Goal: Task Accomplishment & Management: Use online tool/utility

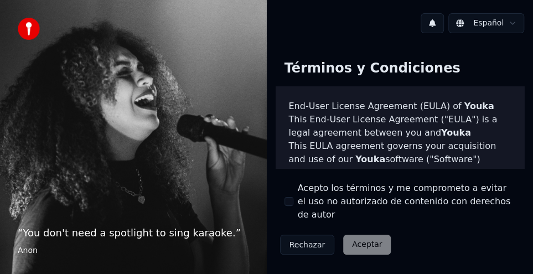
click at [366, 235] on div "Rechazar Aceptar" at bounding box center [336, 244] width 120 height 29
click at [365, 235] on div "Rechazar Aceptar" at bounding box center [336, 244] width 120 height 29
click at [365, 234] on div "Rechazar Aceptar" at bounding box center [336, 244] width 120 height 29
click at [369, 246] on div "Términos y Condiciones End-User License Agreement ([PERSON_NAME]) of Youka This…" at bounding box center [400, 155] width 267 height 226
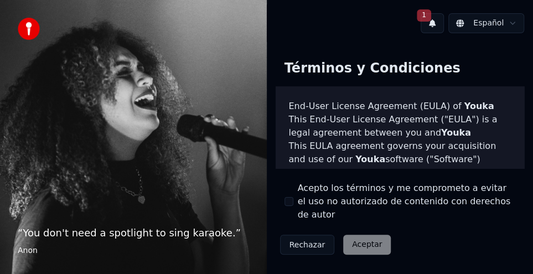
click at [359, 232] on div "Rechazar Aceptar" at bounding box center [336, 244] width 120 height 29
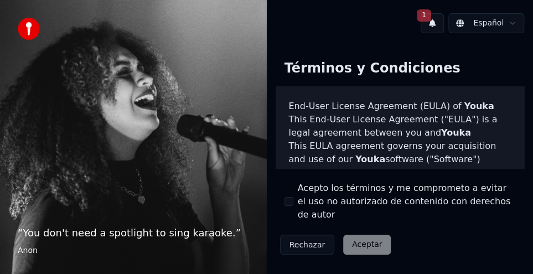
click at [413, 232] on div "Términos y Condiciones End-User License Agreement ([PERSON_NAME]) of Youka This…" at bounding box center [400, 155] width 249 height 208
click at [511, 25] on html "“ You don't need a spotlight to sing karaoke. ” Anon 1 Español Términos y Condi…" at bounding box center [266, 137] width 533 height 274
click at [480, 67] on div "Términos y Condiciones End-User License Agreement ([PERSON_NAME]) of Youka This…" at bounding box center [400, 155] width 249 height 208
click at [433, 26] on button "1" at bounding box center [432, 23] width 23 height 20
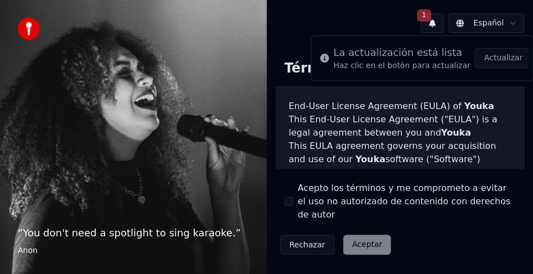
click at [506, 60] on button "Actualizar" at bounding box center [502, 58] width 57 height 20
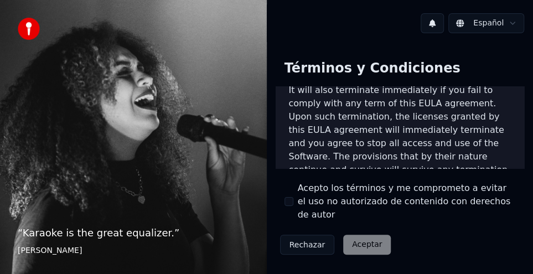
scroll to position [1100, 0]
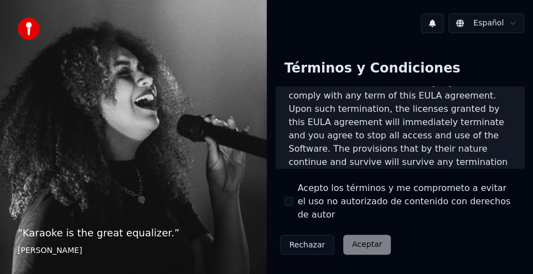
click at [356, 187] on label "Acepto los términos y me comprometo a evitar el uso no autorizado de contenido …" at bounding box center [407, 202] width 218 height 40
click at [293, 197] on button "Acepto los términos y me comprometo a evitar el uso no autorizado de contenido …" at bounding box center [289, 201] width 9 height 9
click at [362, 235] on button "Aceptar" at bounding box center [367, 245] width 48 height 20
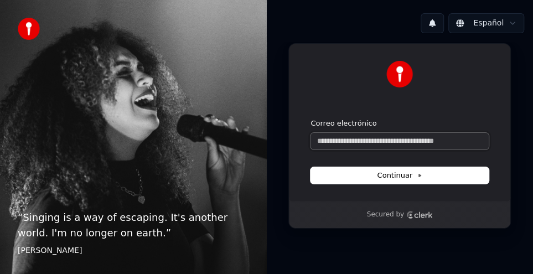
click at [344, 144] on input "Correo electrónico" at bounding box center [400, 141] width 178 height 17
click at [311, 118] on button "submit" at bounding box center [311, 118] width 0 height 0
type input "**********"
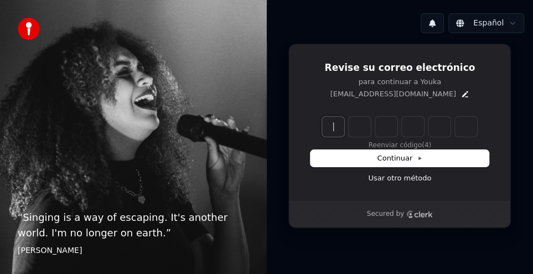
click at [332, 127] on input "Enter verification code" at bounding box center [399, 127] width 155 height 20
type input "******"
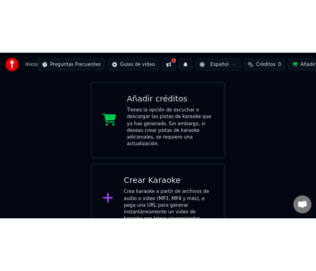
scroll to position [192, 0]
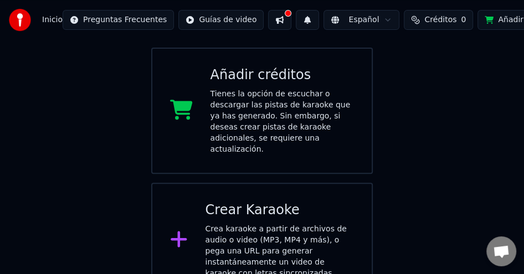
click at [268, 224] on div "Crea karaoke a partir de archivos de audio o video (MP3, MP4 y más), o pega una…" at bounding box center [279, 251] width 149 height 55
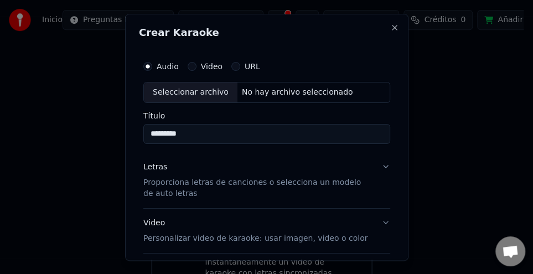
type input "*********"
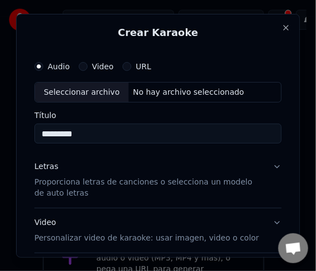
click at [40, 179] on p "Proporciona letras de canciones o selecciona un modelo de auto letras" at bounding box center [148, 188] width 229 height 22
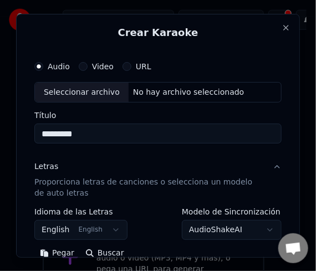
click at [38, 181] on p "Proporciona letras de canciones o selecciona un modelo de auto letras" at bounding box center [148, 188] width 229 height 22
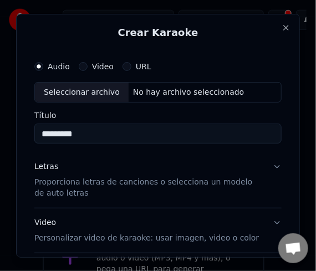
click at [63, 238] on p "Personalizar video de karaoke: usar imagen, video o color" at bounding box center [146, 237] width 224 height 11
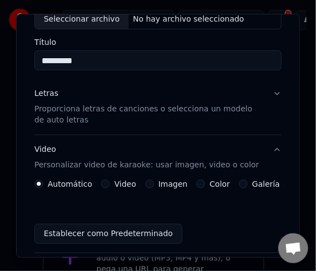
scroll to position [55, 0]
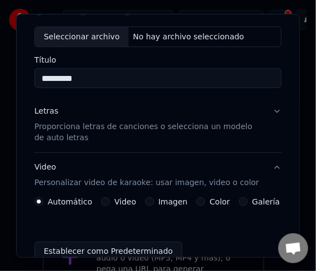
click at [82, 37] on div "Seleccionar archivo" at bounding box center [82, 37] width 94 height 20
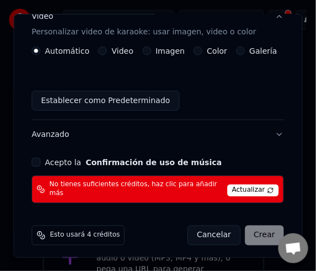
scroll to position [206, 0]
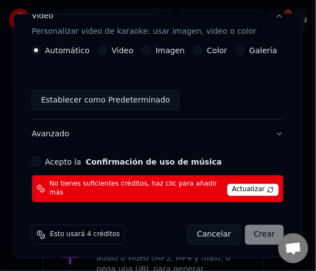
click at [34, 163] on button "Acepto la Confirmación de uso de música" at bounding box center [36, 161] width 9 height 9
click at [254, 232] on div "Cancelar Crear" at bounding box center [236, 235] width 96 height 20
click at [247, 188] on span "Actualizar" at bounding box center [253, 190] width 52 height 12
click at [258, 229] on div "Cancelar Crear" at bounding box center [236, 235] width 96 height 20
click at [255, 230] on div "Cancelar Crear" at bounding box center [236, 235] width 96 height 20
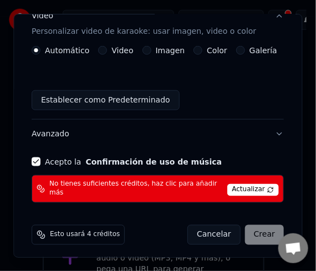
click at [164, 211] on form "Audio Video URL Seleccionar archivo C:\Users\Rocio\Desktop\Canciones\Nostalgia\…" at bounding box center [157, 46] width 261 height 405
